Goal: Transaction & Acquisition: Purchase product/service

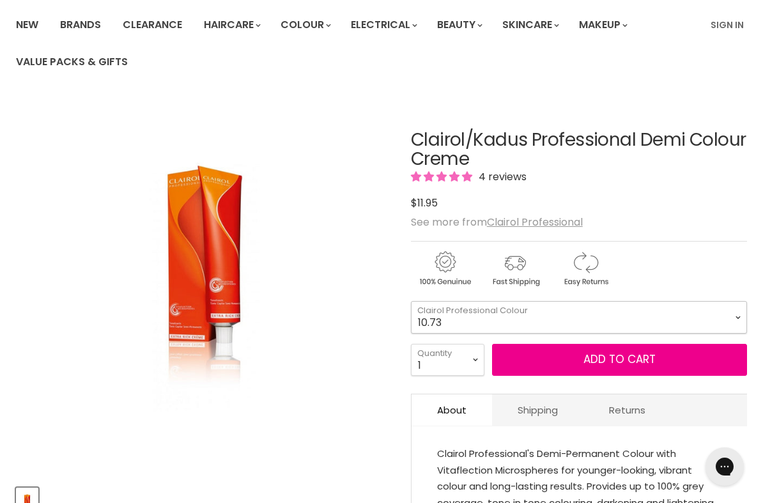
click at [697, 312] on select "2.0 2.8 3.0 3.6 4.0 4.77 5.0 5.37 5.56 5.66 6.0 6.3 6.37 6.4 6.45" at bounding box center [579, 317] width 336 height 32
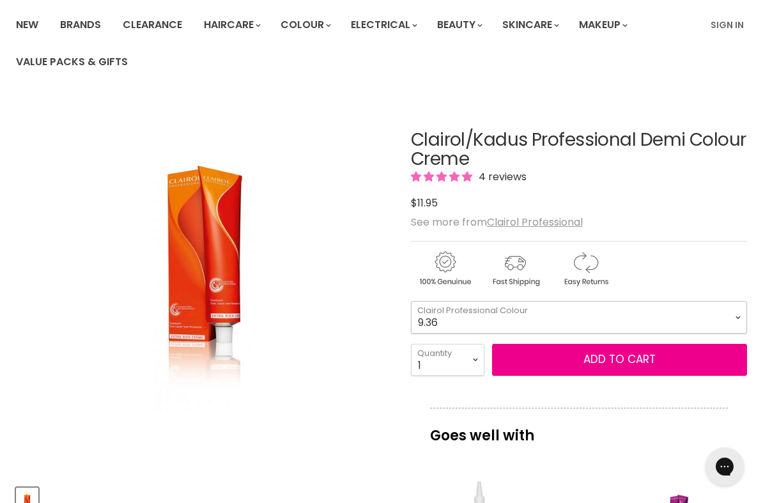
select select "9.36"
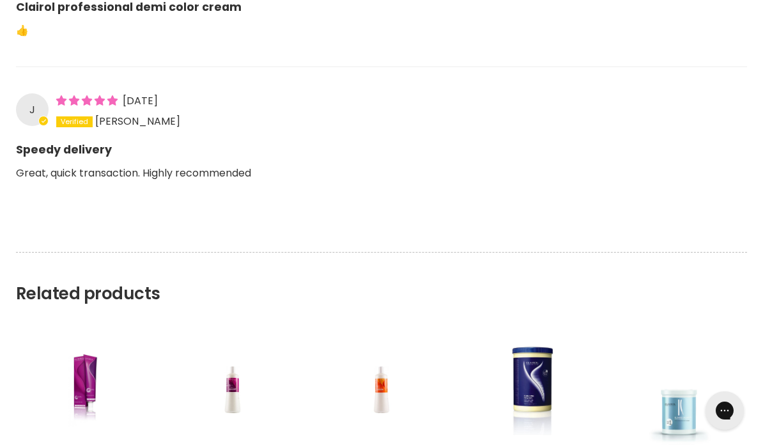
scroll to position [1504, 0]
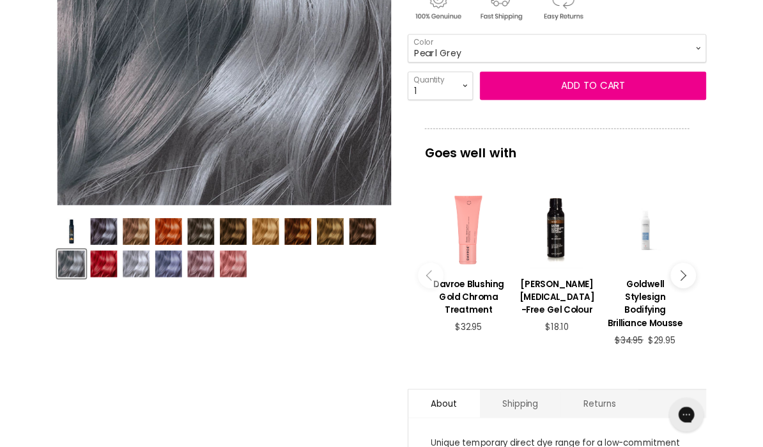
scroll to position [309, 0]
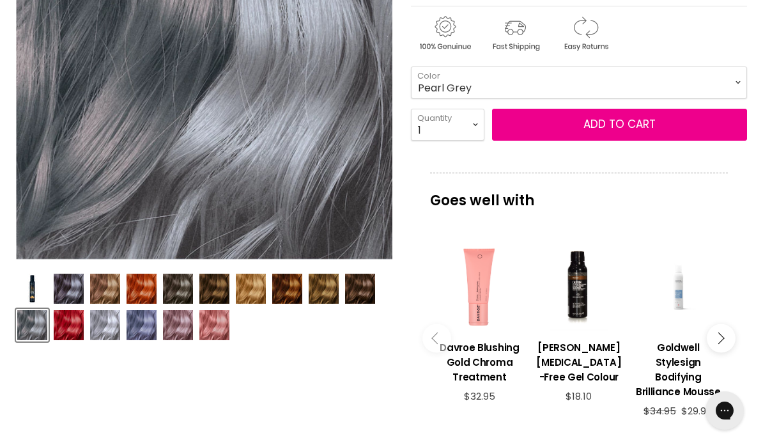
click at [363, 287] on img "Product thumbnails" at bounding box center [360, 289] width 30 height 30
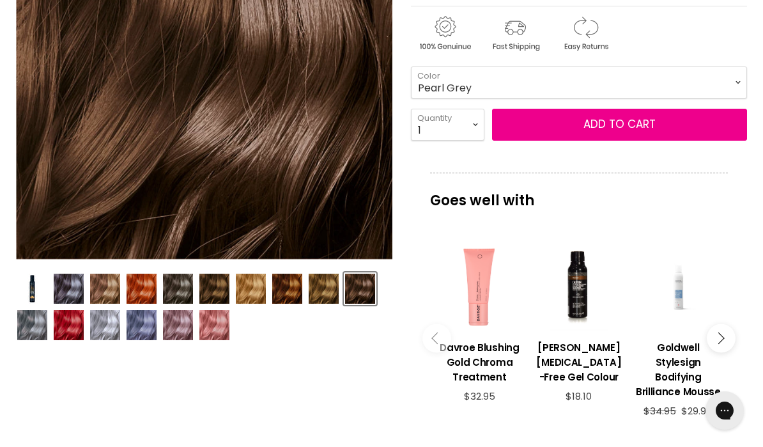
click at [208, 292] on img "Product thumbnails" at bounding box center [214, 289] width 30 height 30
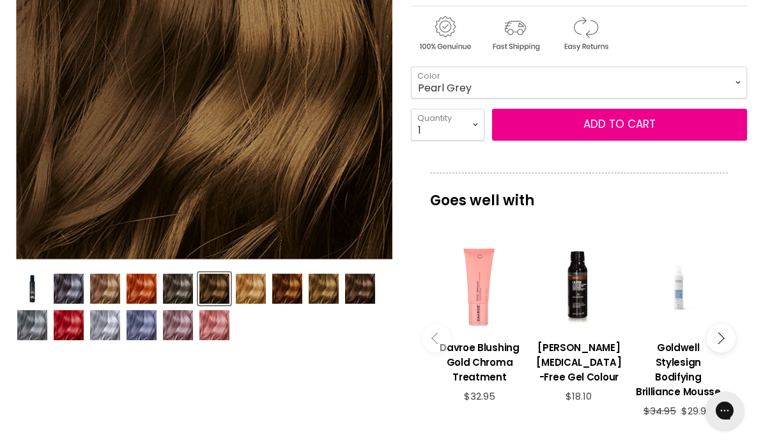
click at [356, 288] on img "Product thumbnails" at bounding box center [360, 289] width 30 height 30
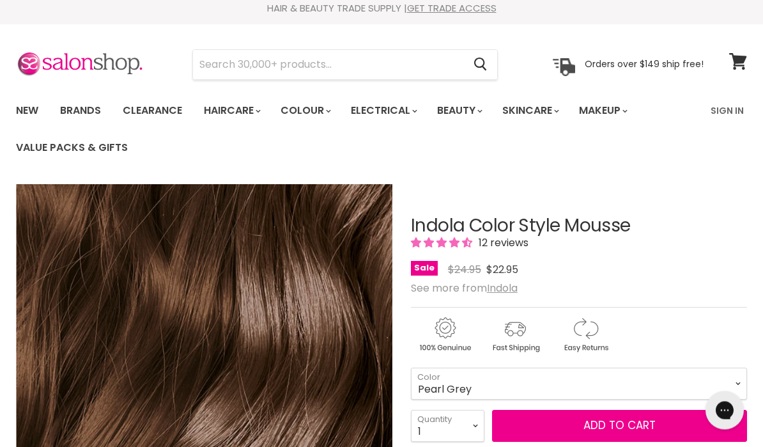
scroll to position [0, 0]
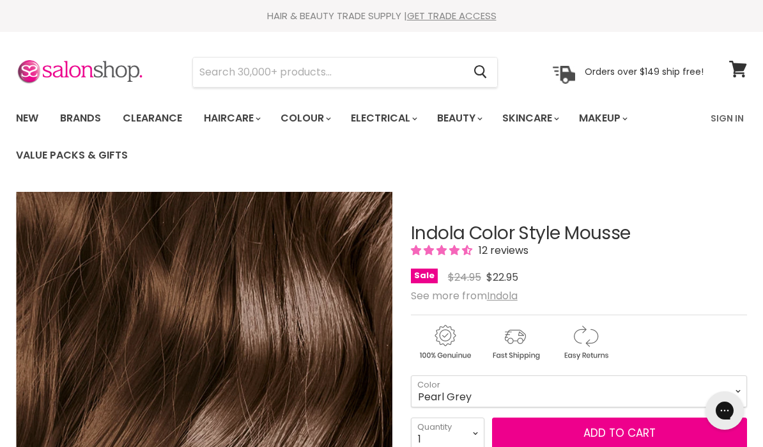
click at [589, 246] on div "12 reviews" at bounding box center [579, 250] width 336 height 15
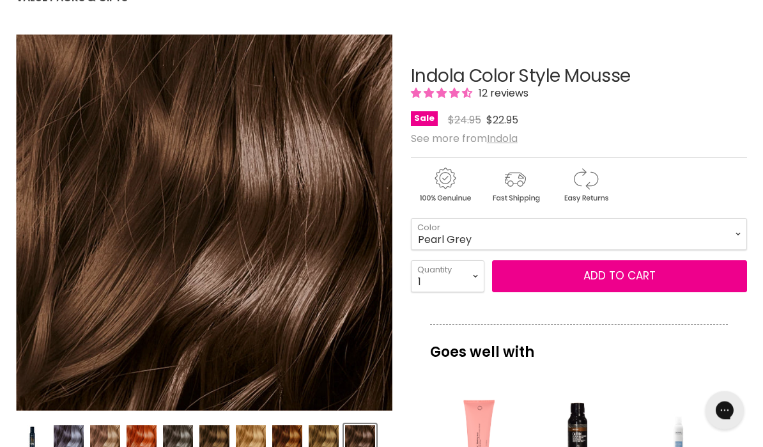
scroll to position [157, 0]
